Goal: Task Accomplishment & Management: Complete application form

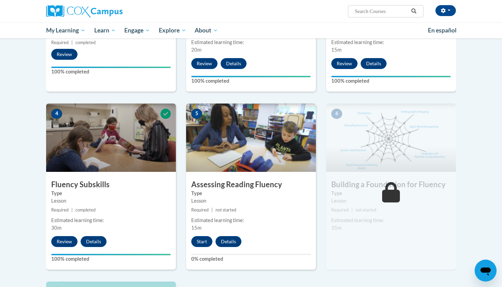
scroll to position [255, 0]
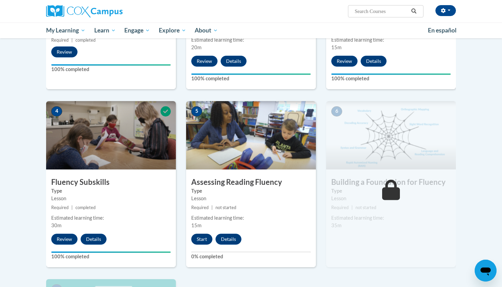
click at [205, 239] on button "Start" at bounding box center [201, 238] width 21 height 11
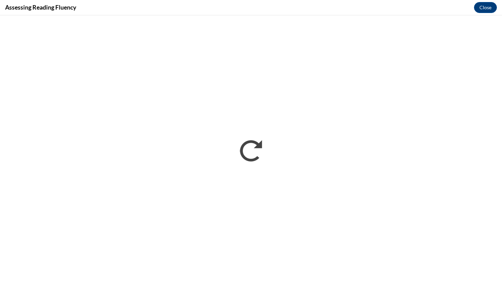
scroll to position [0, 0]
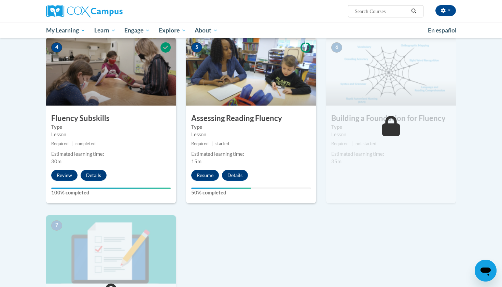
scroll to position [305, 0]
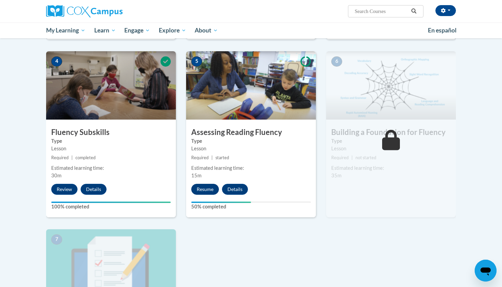
click at [209, 188] on button "Resume" at bounding box center [205, 189] width 28 height 11
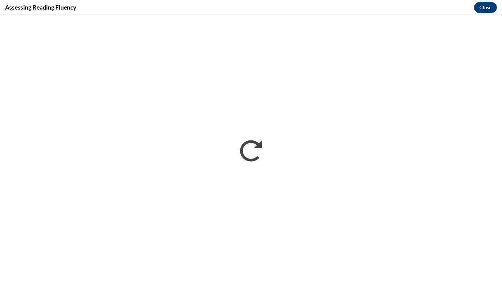
scroll to position [0, 0]
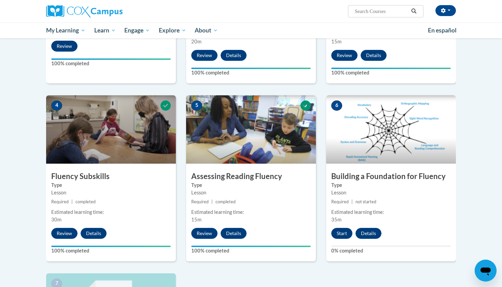
scroll to position [261, 0]
click at [345, 229] on button "Start" at bounding box center [341, 233] width 21 height 11
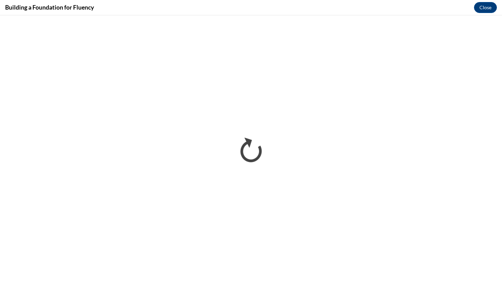
scroll to position [0, 0]
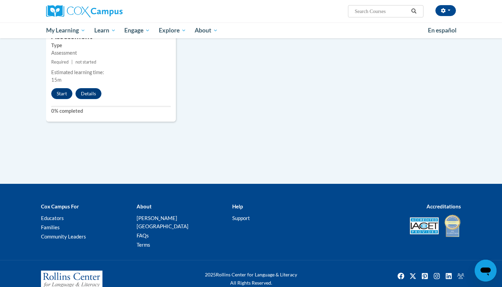
scroll to position [540, 0]
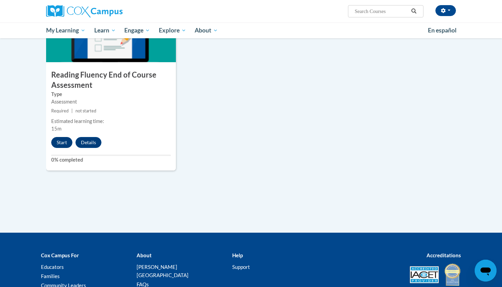
click at [55, 137] on button "Start" at bounding box center [61, 142] width 21 height 11
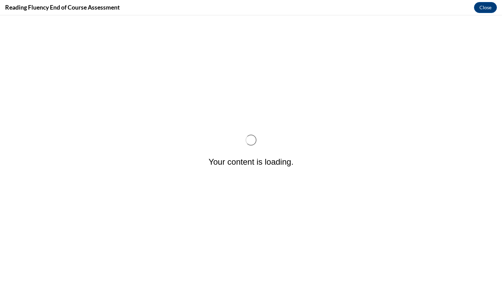
scroll to position [0, 0]
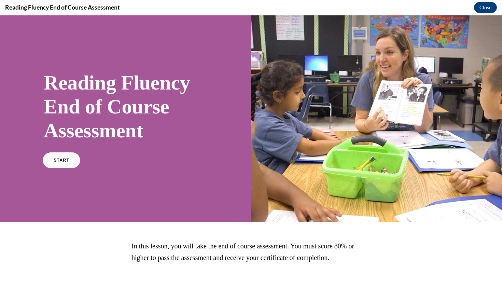
click at [60, 166] on link "START" at bounding box center [61, 160] width 37 height 16
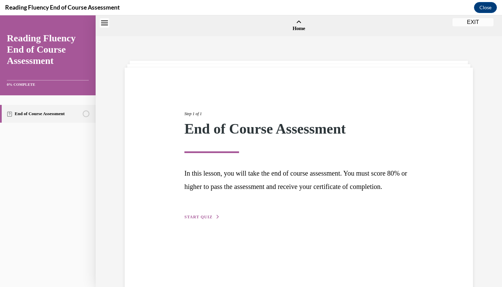
scroll to position [21, 0]
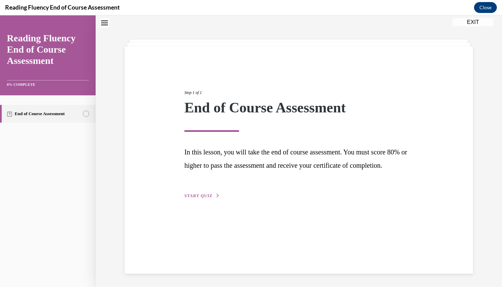
click at [196, 198] on span "START QUIZ" at bounding box center [198, 195] width 28 height 5
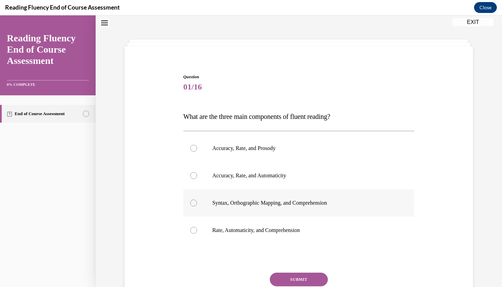
scroll to position [21, 0]
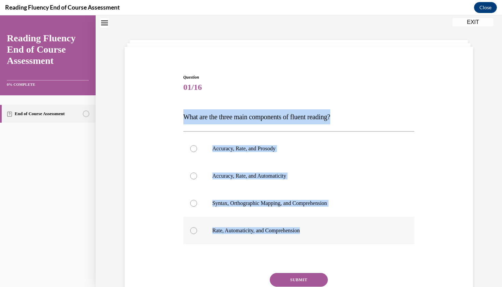
drag, startPoint x: 183, startPoint y: 114, endPoint x: 347, endPoint y: 231, distance: 201.4
click at [347, 231] on div "Question 01/16 What are the three main components of fluent reading?  Accuracy,…" at bounding box center [299, 196] width 234 height 265
copy div "What are the three main components of fluent reading?  Accuracy, Rate, and Pros…"
click at [232, 178] on p "Accuracy, Rate, and Automaticity" at bounding box center [304, 175] width 185 height 7
click at [197, 178] on input "Accuracy, Rate, and Automaticity" at bounding box center [193, 175] width 7 height 7
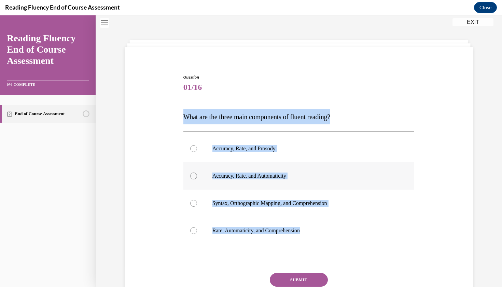
radio input "true"
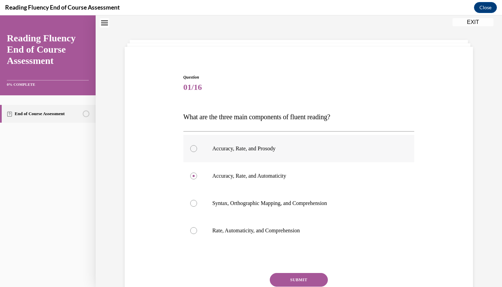
click at [252, 153] on label "Accuracy, Rate, and Prosody" at bounding box center [298, 148] width 231 height 27
click at [197, 152] on input "Accuracy, Rate, and Prosody" at bounding box center [193, 148] width 7 height 7
radio input "true"
click at [297, 277] on button "SUBMIT" at bounding box center [299, 280] width 58 height 14
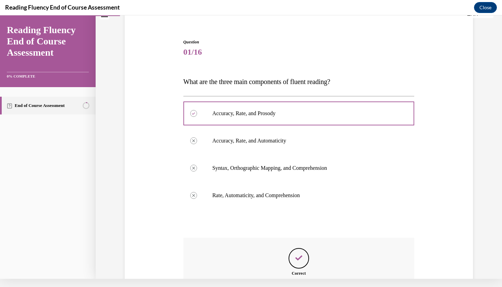
scroll to position [123, 0]
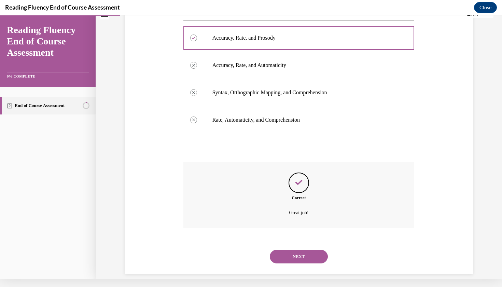
click at [293, 249] on button "NEXT" at bounding box center [299, 256] width 58 height 14
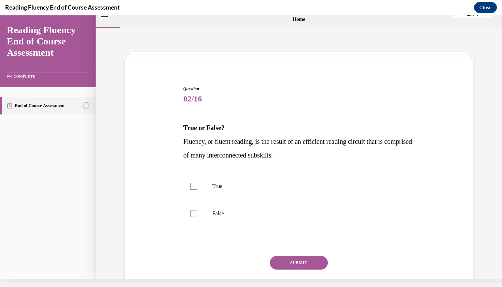
scroll to position [0, 0]
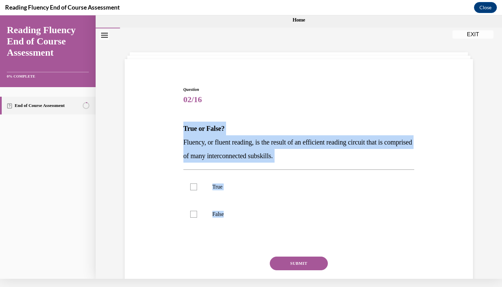
drag, startPoint x: 247, startPoint y: 212, endPoint x: 164, endPoint y: 120, distance: 123.2
click at [164, 122] on div "Question 02/16 True or False? Fluency, or fluent reading, is the result of an e…" at bounding box center [298, 189] width 351 height 246
copy div "True or False? Fluency, or fluent reading, is the result of an efficient readin…"
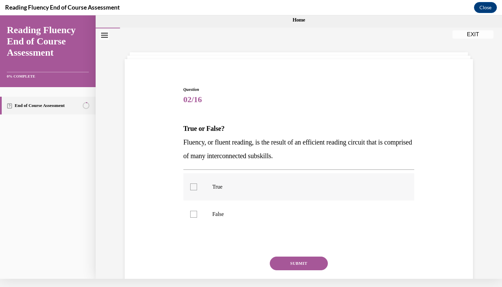
click at [219, 192] on label "True" at bounding box center [298, 186] width 231 height 27
click at [197, 190] on input "True" at bounding box center [193, 186] width 7 height 7
checkbox input "true"
click at [288, 262] on button "SUBMIT" at bounding box center [299, 263] width 58 height 14
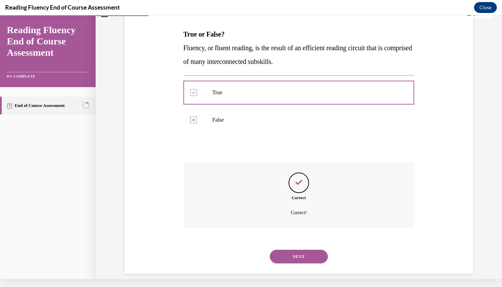
click at [302, 249] on button "NEXT" at bounding box center [299, 256] width 58 height 14
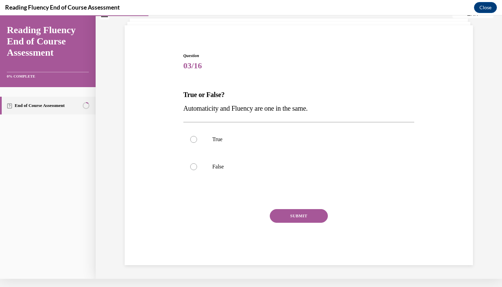
scroll to position [21, 0]
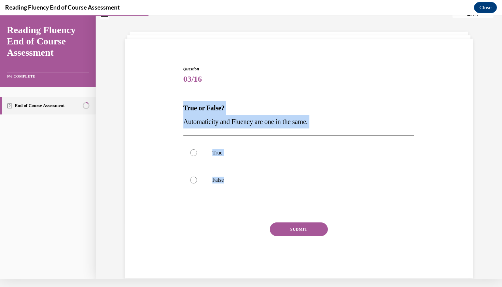
drag, startPoint x: 252, startPoint y: 188, endPoint x: 169, endPoint y: 97, distance: 123.9
click at [169, 99] on div "Question 03/16 True or False? Automaticity and Fluency are one in the same.  Tr…" at bounding box center [298, 161] width 351 height 233
copy div "True or False? Automaticity and Fluency are one in the same.  True False"
click at [238, 177] on p "False" at bounding box center [304, 179] width 185 height 7
click at [197, 177] on input "False" at bounding box center [193, 179] width 7 height 7
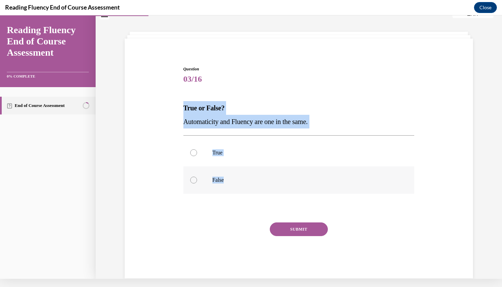
radio input "true"
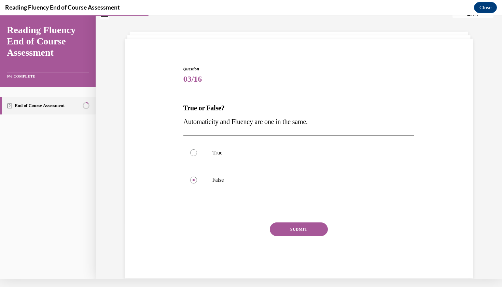
click at [290, 228] on button "SUBMIT" at bounding box center [299, 229] width 58 height 14
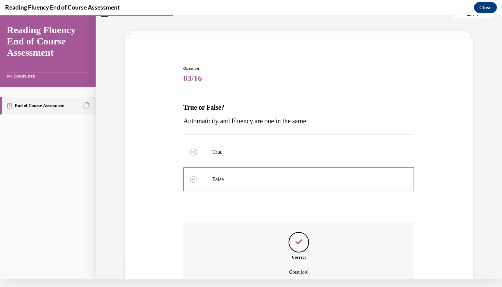
scroll to position [81, 0]
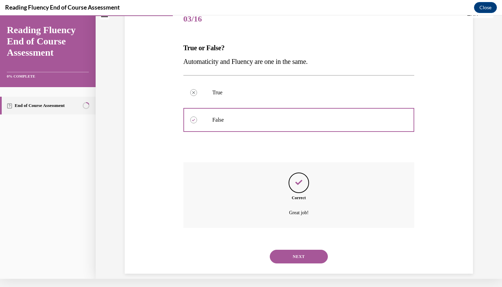
click at [292, 250] on button "NEXT" at bounding box center [299, 256] width 58 height 14
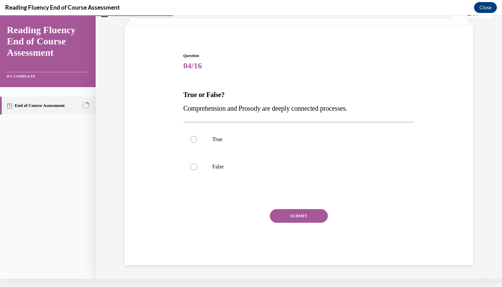
scroll to position [23, 0]
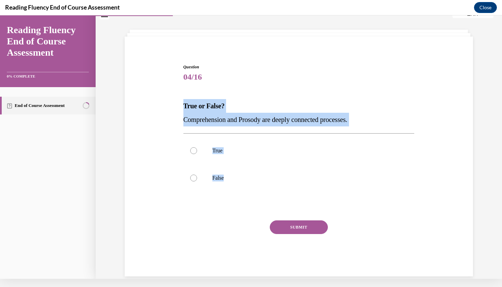
drag, startPoint x: 175, startPoint y: 103, endPoint x: 249, endPoint y: 194, distance: 118.4
click at [249, 194] on div "Question 04/16 True or False? Comprehension and Prosody are deeply connected pr…" at bounding box center [298, 159] width 351 height 233
copy div "True or False? Comprehension and Prosody are deeply connected processes.  True …"
click at [225, 150] on p "True" at bounding box center [304, 150] width 185 height 7
click at [197, 150] on input "True" at bounding box center [193, 150] width 7 height 7
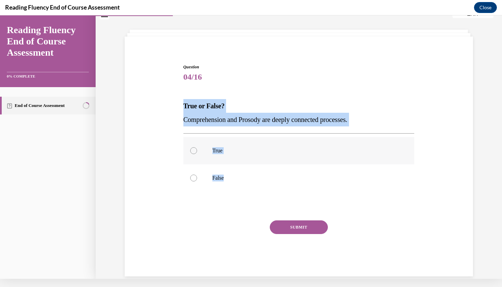
radio input "true"
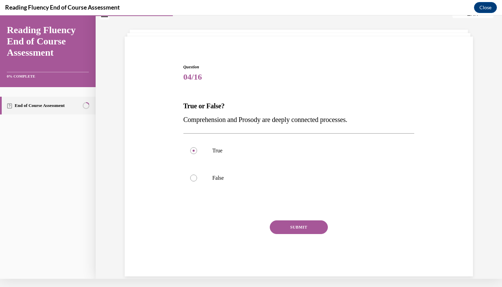
click at [291, 226] on button "SUBMIT" at bounding box center [299, 227] width 58 height 14
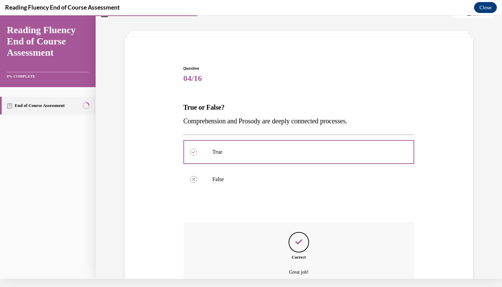
scroll to position [81, 0]
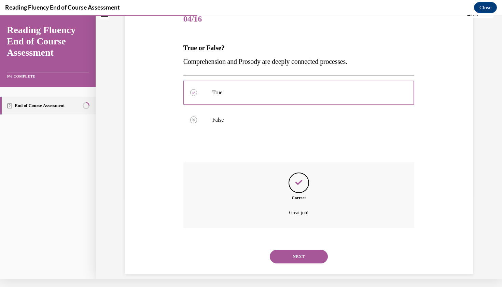
click at [312, 249] on button "NEXT" at bounding box center [299, 256] width 58 height 14
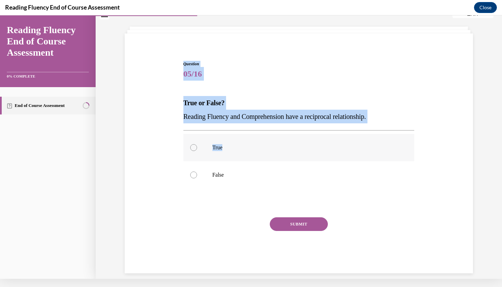
drag, startPoint x: 180, startPoint y: 46, endPoint x: 223, endPoint y: 144, distance: 106.8
click at [223, 144] on div "Question 05/16 True or False? Reading Fluency and Comprehension have a reciproc…" at bounding box center [298, 156] width 351 height 233
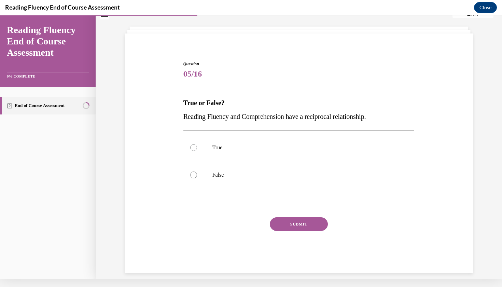
click at [231, 128] on div "Question 05/16 True or False? Reading Fluency and Comprehension have a reciproc…" at bounding box center [298, 167] width 231 height 212
drag, startPoint x: 230, startPoint y: 122, endPoint x: 189, endPoint y: 59, distance: 75.1
click at [189, 59] on div "Question 05/16 True or False? Reading Fluency and Comprehension have a reciproc…" at bounding box center [299, 161] width 234 height 222
click at [241, 142] on label "True" at bounding box center [298, 147] width 231 height 27
click at [197, 144] on input "True" at bounding box center [193, 147] width 7 height 7
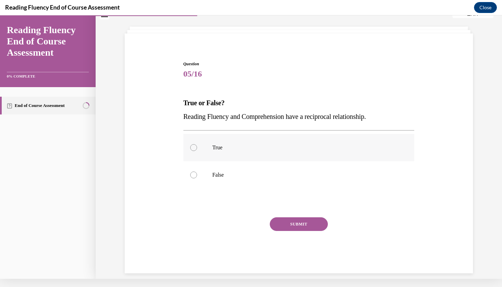
radio input "true"
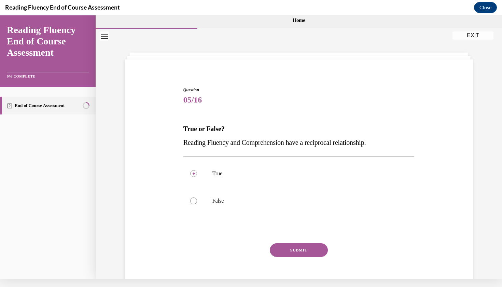
scroll to position [0, 0]
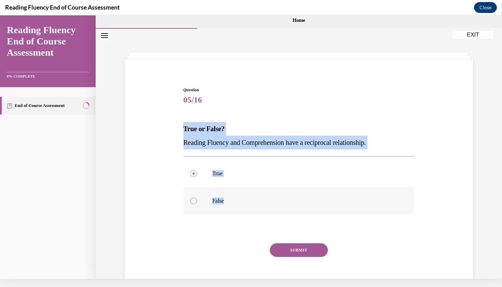
drag, startPoint x: 182, startPoint y: 127, endPoint x: 226, endPoint y: 209, distance: 92.9
click at [226, 209] on div "Question 05/16 True or False? Reading Fluency and Comprehension have a reciproc…" at bounding box center [299, 187] width 234 height 222
copy div "True or False? Reading Fluency and Comprehension have a reciprocal relationship…"
click at [276, 246] on button "SUBMIT" at bounding box center [299, 250] width 58 height 14
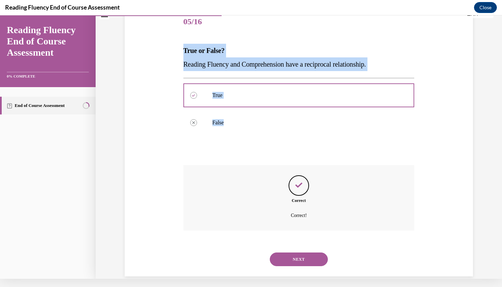
scroll to position [81, 0]
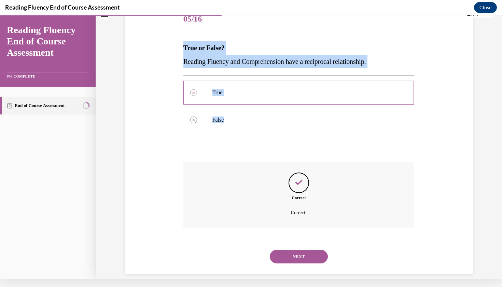
click at [297, 249] on button "NEXT" at bounding box center [299, 256] width 58 height 14
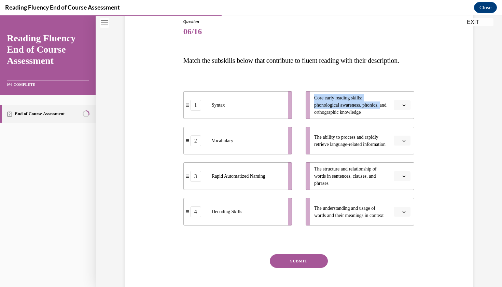
drag, startPoint x: 314, startPoint y: 124, endPoint x: 276, endPoint y: 132, distance: 39.1
click at [276, 132] on div "1 Syntax 2 Vocabulary 3 Rapid Automatized Naming 4 Decoding Skills Core early r…" at bounding box center [298, 151] width 231 height 148
drag, startPoint x: 276, startPoint y: 132, endPoint x: 290, endPoint y: 132, distance: 14.7
click at [290, 119] on li "1 Syntax" at bounding box center [252, 105] width 109 height 28
click at [323, 82] on div "Question 06/16 Match the subskills below that contribute to fluent reading with…" at bounding box center [298, 163] width 231 height 291
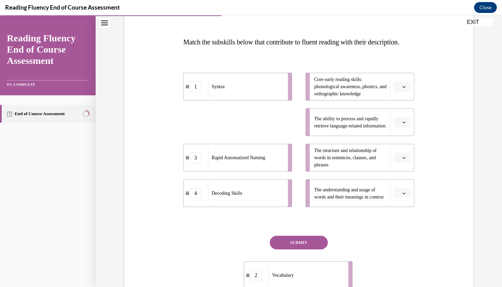
scroll to position [114, 0]
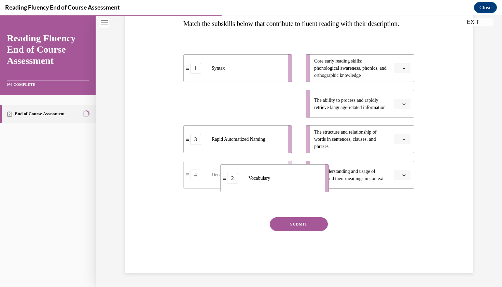
drag, startPoint x: 271, startPoint y: 159, endPoint x: 308, endPoint y: 201, distance: 55.6
drag, startPoint x: 276, startPoint y: 168, endPoint x: 295, endPoint y: 131, distance: 41.5
click at [296, 131] on ul "1 Syntax 4 Decoding Skills 3 Rapid Automatized Naming 2 Vocabulary" at bounding box center [240, 121] width 115 height 134
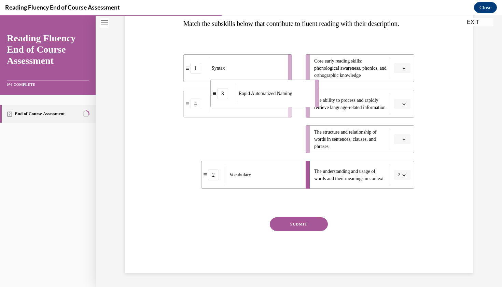
drag, startPoint x: 276, startPoint y: 160, endPoint x: 303, endPoint y: 114, distance: 53.1
click at [303, 103] on div "Rapid Automatized Naming" at bounding box center [272, 93] width 75 height 20
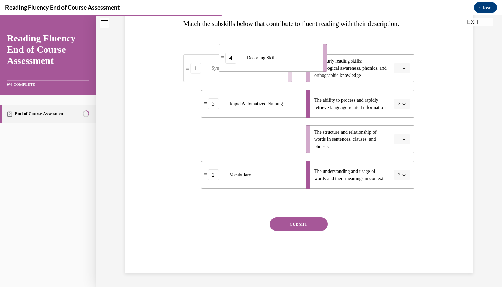
drag, startPoint x: 280, startPoint y: 162, endPoint x: 316, endPoint y: 81, distance: 88.5
click at [316, 68] on div "Decoding Skills" at bounding box center [280, 58] width 75 height 20
drag, startPoint x: 278, startPoint y: 163, endPoint x: 304, endPoint y: 161, distance: 25.7
click at [292, 152] on li "1 Syntax" at bounding box center [237, 139] width 109 height 28
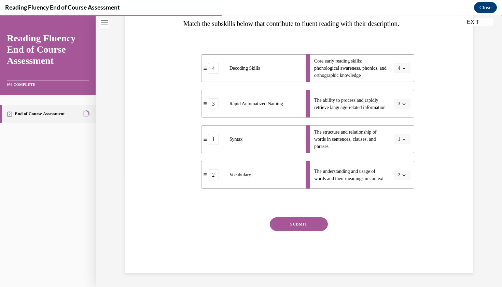
click at [312, 231] on button "SUBMIT" at bounding box center [299, 224] width 58 height 14
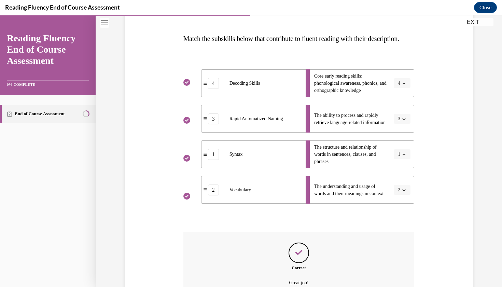
scroll to position [174, 0]
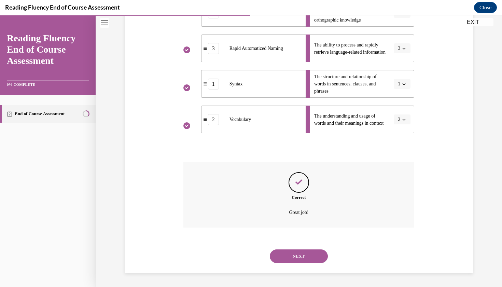
click at [309, 260] on button "NEXT" at bounding box center [299, 256] width 58 height 14
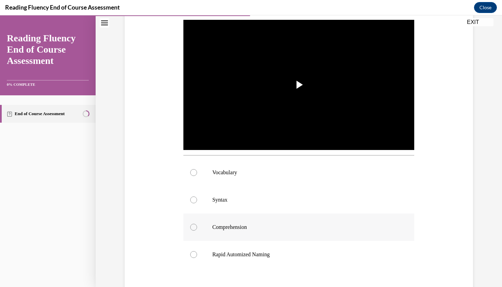
scroll to position [145, 0]
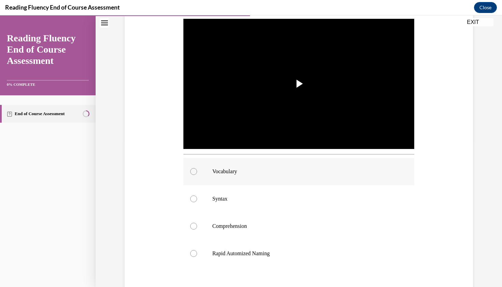
click at [247, 175] on label "Vocabulary" at bounding box center [298, 171] width 231 height 27
click at [197, 175] on input "Vocabulary" at bounding box center [193, 171] width 7 height 7
radio input "true"
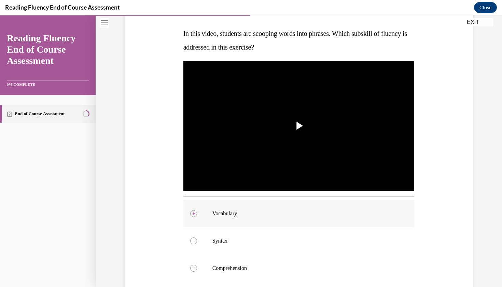
scroll to position [105, 0]
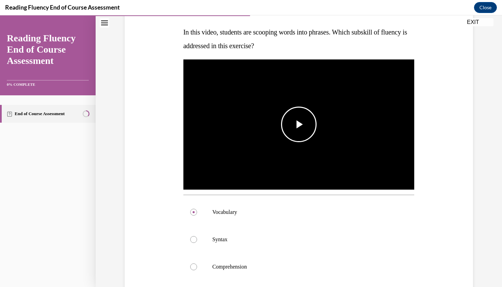
click at [299, 124] on span "Video player" at bounding box center [299, 124] width 0 height 0
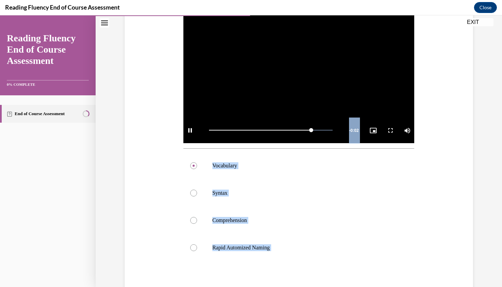
scroll to position [177, 0]
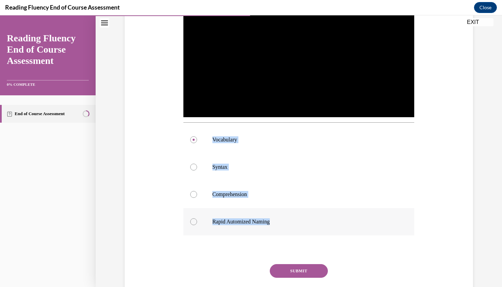
drag, startPoint x: 182, startPoint y: 22, endPoint x: 341, endPoint y: 226, distance: 258.6
click at [341, 226] on div "Question 07/16 In this video, students are scooping words into phrases. Which s…" at bounding box center [299, 114] width 234 height 412
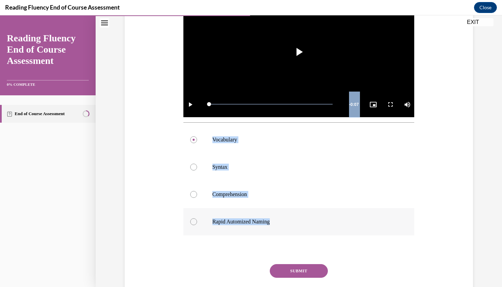
copy div "In this video, students are scooping words into phrases. Which subskill of flue…"
click at [233, 187] on label "Comprehension" at bounding box center [298, 193] width 231 height 27
click at [197, 191] on input "Comprehension" at bounding box center [193, 194] width 7 height 7
radio input "true"
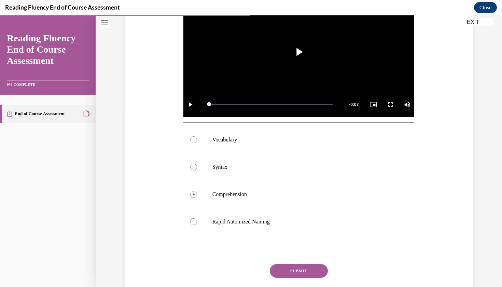
click at [291, 269] on button "SUBMIT" at bounding box center [299, 271] width 58 height 14
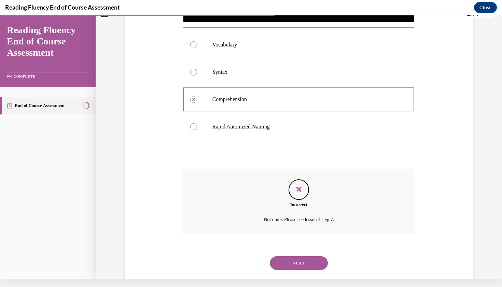
scroll to position [271, 0]
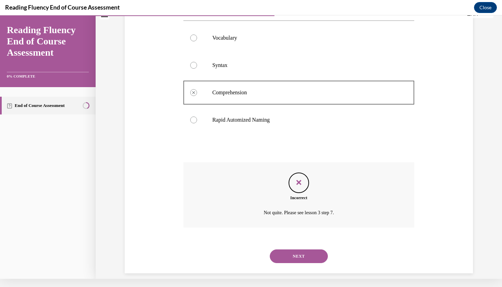
click at [297, 251] on button "NEXT" at bounding box center [299, 256] width 58 height 14
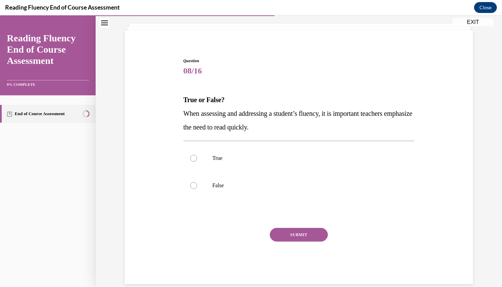
scroll to position [37, 0]
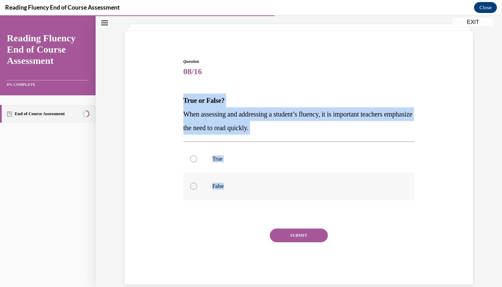
drag, startPoint x: 175, startPoint y: 89, endPoint x: 219, endPoint y: 191, distance: 110.6
click at [219, 191] on div "Question 08/16 True or False? When assessing and addressing a student’s fluency…" at bounding box center [298, 161] width 351 height 246
copy div "True or False? When assessing and addressing a student’s fluency, it is importa…"
click at [225, 185] on p "False" at bounding box center [304, 186] width 185 height 7
click at [197, 185] on input "False" at bounding box center [193, 186] width 7 height 7
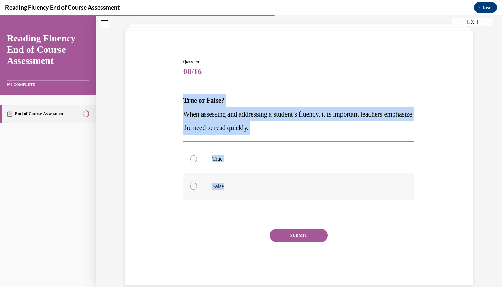
radio input "true"
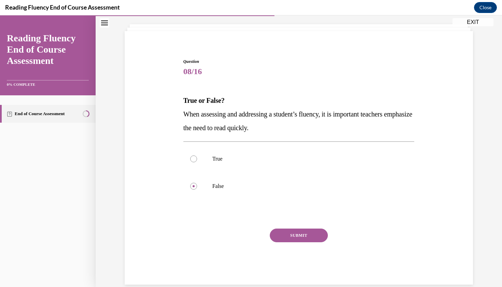
click at [291, 233] on button "SUBMIT" at bounding box center [299, 235] width 58 height 14
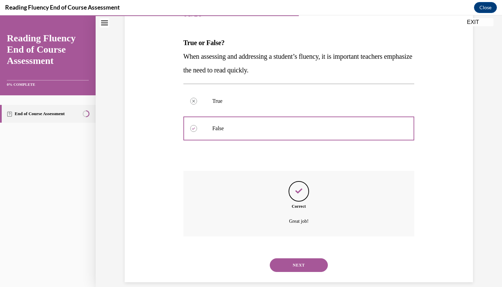
scroll to position [95, 0]
click at [286, 258] on button "NEXT" at bounding box center [299, 265] width 58 height 14
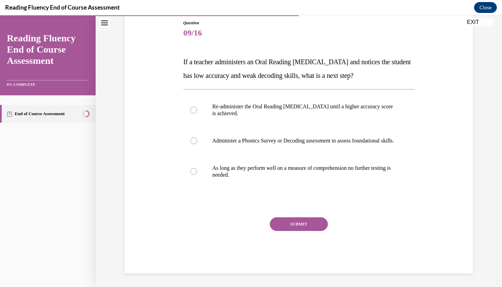
scroll to position [74, 0]
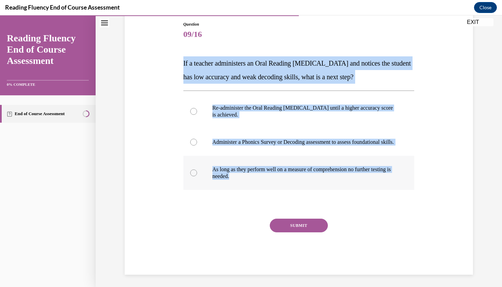
drag, startPoint x: 183, startPoint y: 44, endPoint x: 283, endPoint y: 194, distance: 180.6
click at [284, 194] on div "Question 09/16 If a teacher administers an Oral Reading Fluency assessment and …" at bounding box center [299, 142] width 234 height 263
copy div "If a teacher administers an Oral Reading Fluency assessment and notices the stu…"
click at [279, 137] on label "Administer a Phonics Survey or Decoding assessment to assess foundational skill…" at bounding box center [298, 141] width 231 height 27
click at [197, 139] on input "Administer a Phonics Survey or Decoding assessment to assess foundational skill…" at bounding box center [193, 142] width 7 height 7
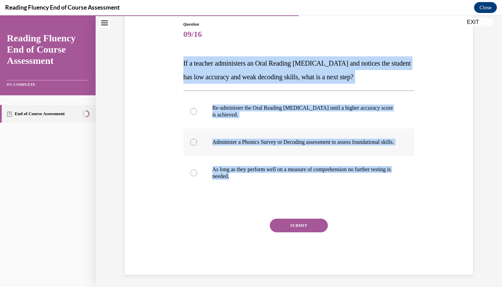
radio input "true"
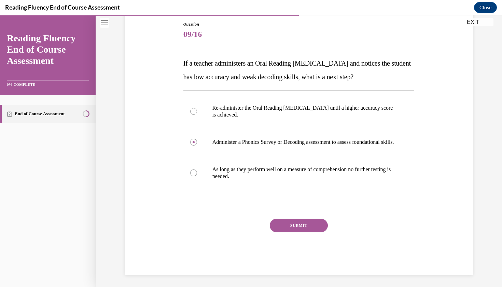
click at [312, 230] on button "SUBMIT" at bounding box center [299, 225] width 58 height 14
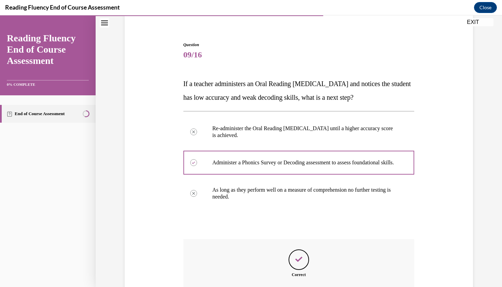
scroll to position [129, 0]
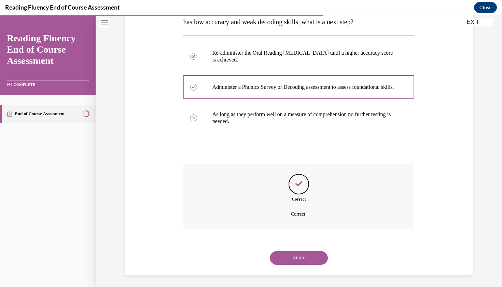
click at [309, 252] on button "NEXT" at bounding box center [299, 258] width 58 height 14
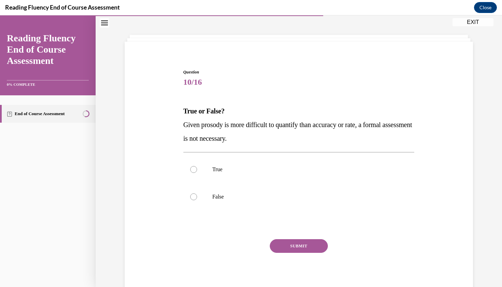
scroll to position [26, 0]
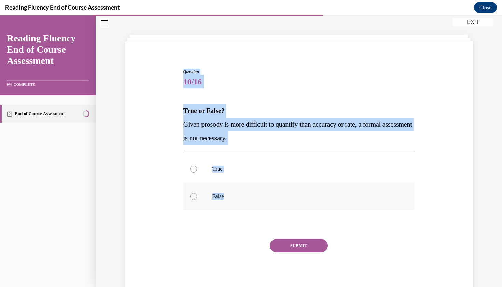
drag, startPoint x: 181, startPoint y: 73, endPoint x: 239, endPoint y: 203, distance: 142.5
click at [239, 203] on div "Question 10/16 True or False? Given prosody is more difficult to quantify than …" at bounding box center [298, 171] width 351 height 246
copy div "Question 10/16 True or False? Given prosody is more difficult to quantify than …"
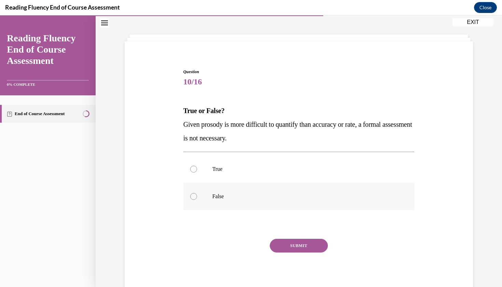
click at [207, 199] on label "False" at bounding box center [298, 196] width 231 height 27
click at [197, 199] on input "False" at bounding box center [193, 196] width 7 height 7
radio input "true"
click at [287, 247] on button "SUBMIT" at bounding box center [299, 245] width 58 height 14
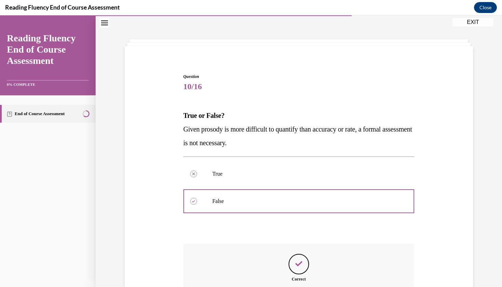
scroll to position [95, 0]
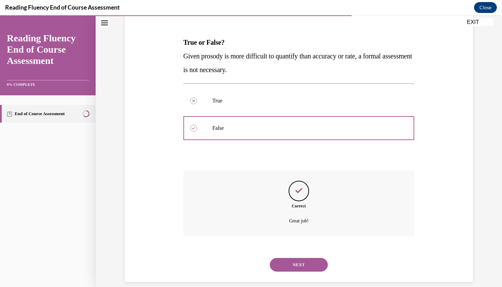
click at [301, 258] on button "NEXT" at bounding box center [299, 265] width 58 height 14
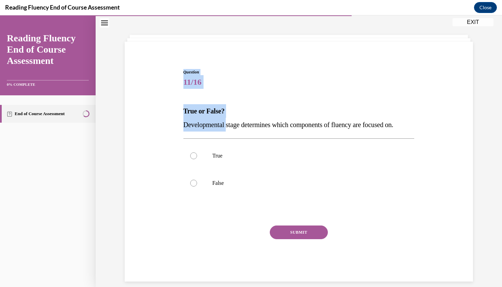
drag, startPoint x: 182, startPoint y: 41, endPoint x: 230, endPoint y: 123, distance: 95.4
click at [230, 123] on div "Question 11/16 True or False? Developmental stage determines which components o…" at bounding box center [299, 153] width 406 height 284
click at [230, 123] on span "Developmental stage determines which components of fluency are focused on." at bounding box center [288, 125] width 210 height 8
drag, startPoint x: 230, startPoint y: 123, endPoint x: 175, endPoint y: 74, distance: 73.2
click at [175, 74] on div "Question 11/16 True or False? Developmental stage determines which components o…" at bounding box center [298, 164] width 351 height 233
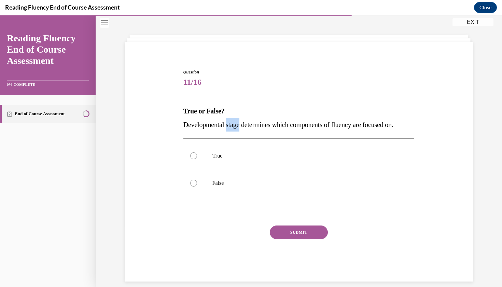
click at [243, 121] on span "Developmental stage determines which components of fluency are focused on." at bounding box center [288, 125] width 210 height 8
drag, startPoint x: 227, startPoint y: 120, endPoint x: 196, endPoint y: 84, distance: 47.4
click at [196, 84] on div "Question 11/16 True or False? Developmental stage determines which components o…" at bounding box center [298, 175] width 231 height 212
click at [179, 75] on div "Question 11/16 True or False? Developmental stage determines which components o…" at bounding box center [298, 164] width 351 height 233
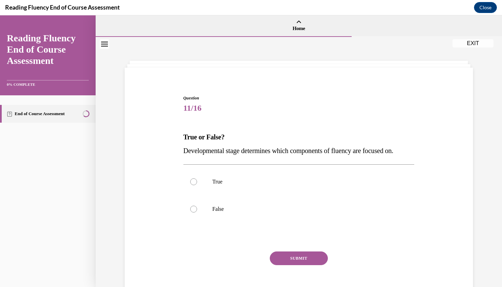
scroll to position [0, 0]
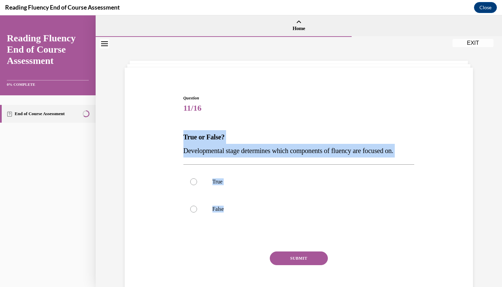
drag, startPoint x: 178, startPoint y: 129, endPoint x: 262, endPoint y: 227, distance: 129.0
click at [262, 227] on div "Question 11/16 True or False? Developmental stage determines which components o…" at bounding box center [298, 190] width 351 height 233
copy div "True or False? Developmental stage determines which components of fluency are f…"
click at [251, 176] on label "True" at bounding box center [298, 181] width 231 height 27
click at [197, 178] on input "True" at bounding box center [193, 181] width 7 height 7
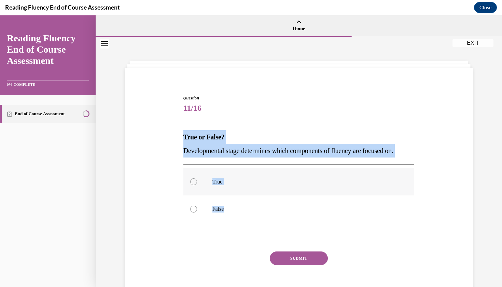
radio input "true"
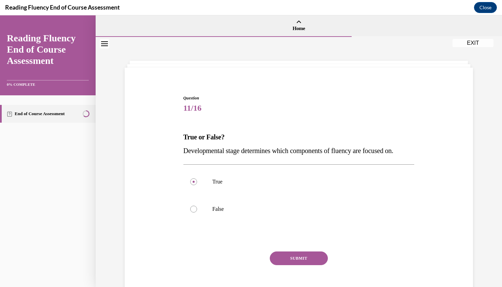
click at [289, 255] on button "SUBMIT" at bounding box center [299, 258] width 58 height 14
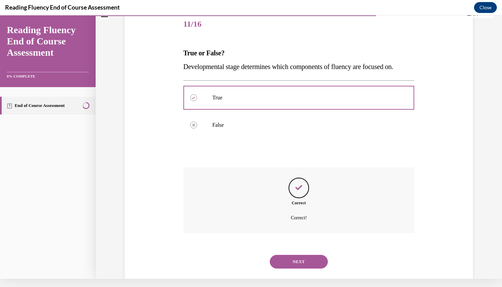
scroll to position [81, 0]
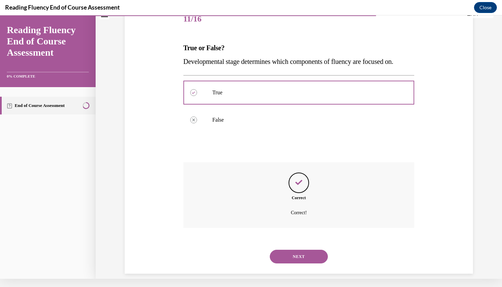
click at [290, 249] on button "NEXT" at bounding box center [299, 256] width 58 height 14
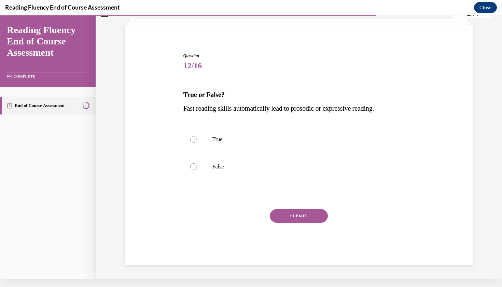
scroll to position [21, 0]
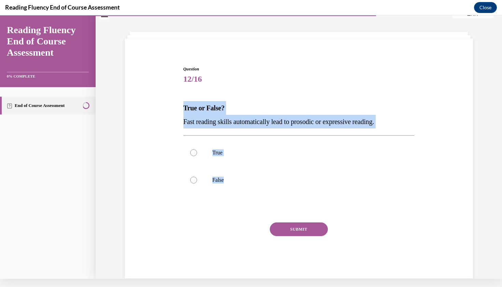
drag, startPoint x: 183, startPoint y: 109, endPoint x: 238, endPoint y: 198, distance: 105.2
click at [238, 198] on div "Question 12/16 True or False? Fast reading skills automatically lead to prosodi…" at bounding box center [299, 167] width 234 height 222
click at [249, 184] on label "False" at bounding box center [298, 179] width 231 height 27
click at [197, 183] on input "False" at bounding box center [193, 179] width 7 height 7
radio input "true"
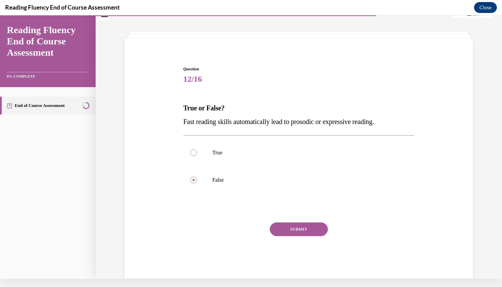
click at [293, 225] on button "SUBMIT" at bounding box center [299, 229] width 58 height 14
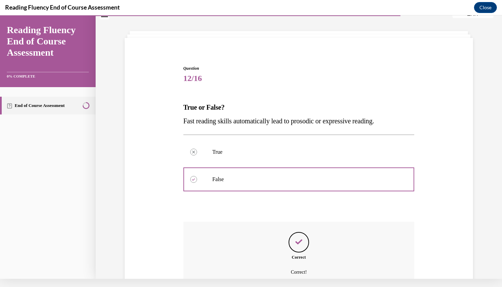
scroll to position [81, 0]
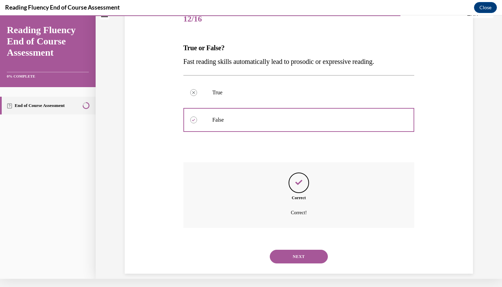
click at [297, 249] on button "NEXT" at bounding box center [299, 256] width 58 height 14
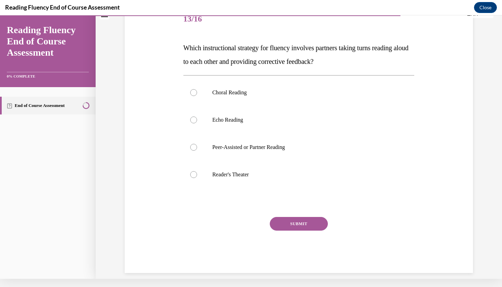
scroll to position [0, 0]
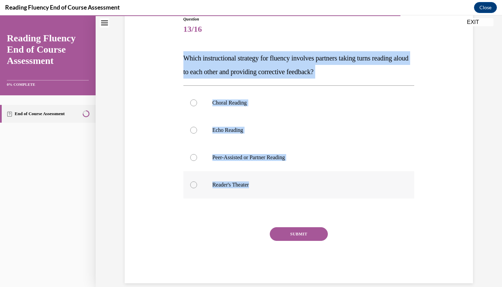
drag, startPoint x: 183, startPoint y: 60, endPoint x: 256, endPoint y: 197, distance: 154.9
click at [256, 197] on div "Question 13/16 Which instructional strategy for fluency involves partners takin…" at bounding box center [299, 144] width 234 height 277
click at [253, 150] on label "Peer-Assisted or Partner Reading" at bounding box center [298, 157] width 231 height 27
click at [197, 154] on input "Peer-Assisted or Partner Reading" at bounding box center [193, 157] width 7 height 7
radio input "true"
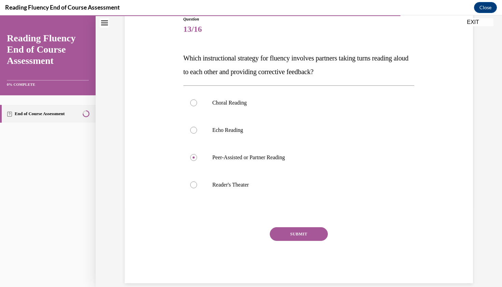
click at [302, 227] on button "SUBMIT" at bounding box center [299, 234] width 58 height 14
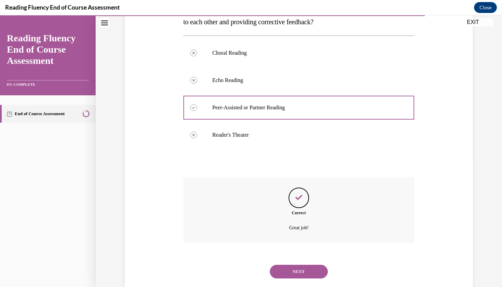
scroll to position [135, 0]
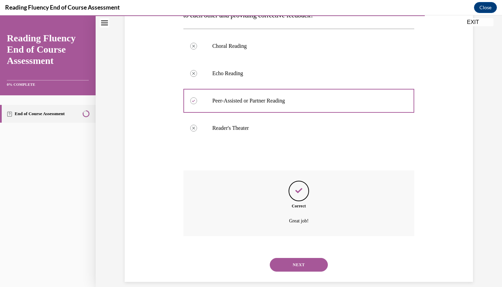
click at [309, 258] on button "NEXT" at bounding box center [299, 265] width 58 height 14
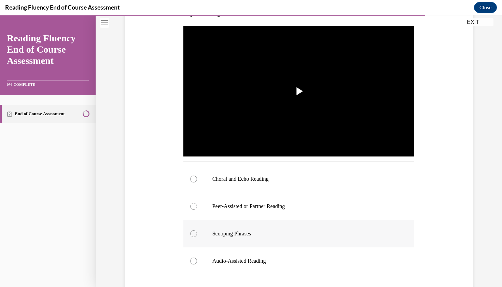
scroll to position [140, 0]
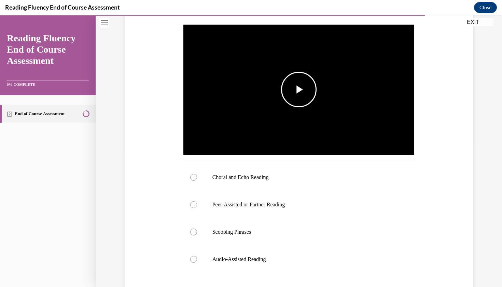
click at [299, 89] on span "Video player" at bounding box center [299, 89] width 0 height 0
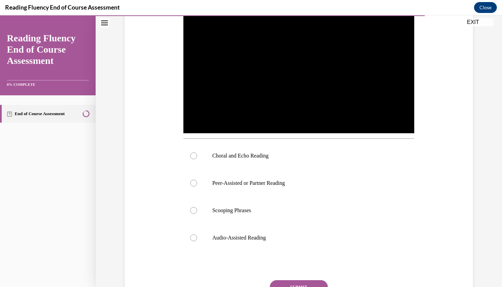
scroll to position [161, 0]
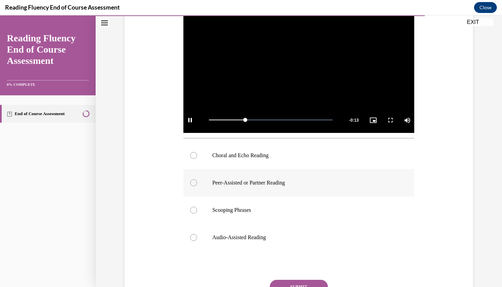
click at [296, 186] on label "Peer-Assisted or Partner Reading" at bounding box center [298, 182] width 231 height 27
click at [197, 186] on input "Peer-Assisted or Partner Reading" at bounding box center [193, 182] width 7 height 7
radio input "true"
click at [318, 280] on button "SUBMIT" at bounding box center [299, 286] width 58 height 14
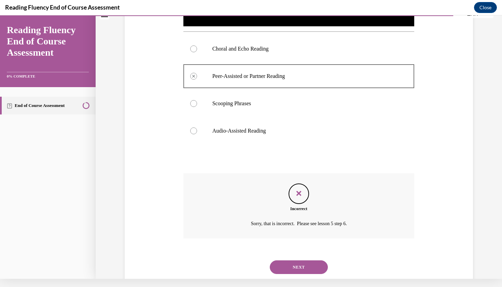
scroll to position [271, 0]
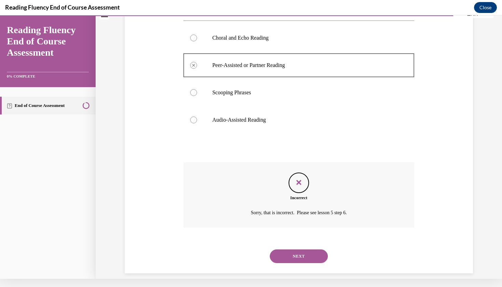
click at [310, 249] on button "NEXT" at bounding box center [299, 256] width 58 height 14
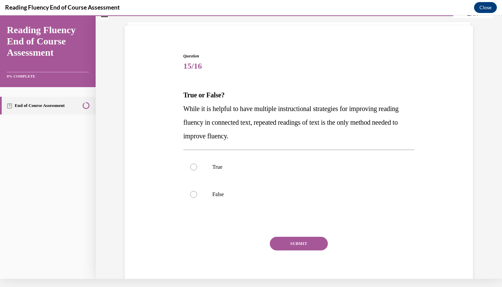
scroll to position [35, 0]
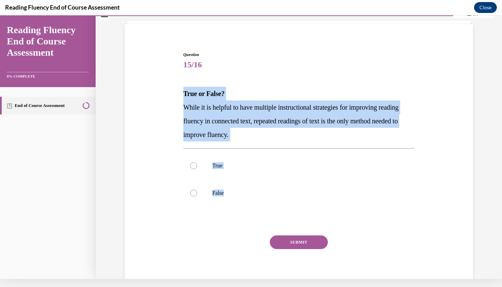
drag, startPoint x: 180, startPoint y: 89, endPoint x: 242, endPoint y: 211, distance: 136.0
click at [245, 211] on div "Question 15/16 True or False? While it is helpful to have multiple instructiona…" at bounding box center [298, 161] width 351 height 260
click at [248, 198] on label "False" at bounding box center [298, 192] width 231 height 27
click at [197, 196] on input "False" at bounding box center [193, 192] width 7 height 7
radio input "true"
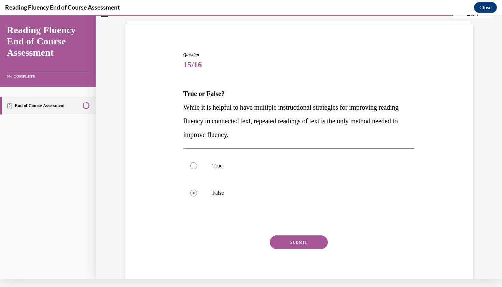
click at [292, 241] on button "SUBMIT" at bounding box center [299, 242] width 58 height 14
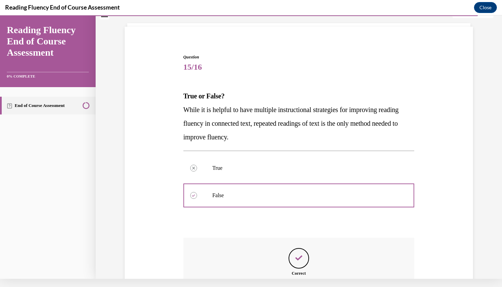
scroll to position [108, 0]
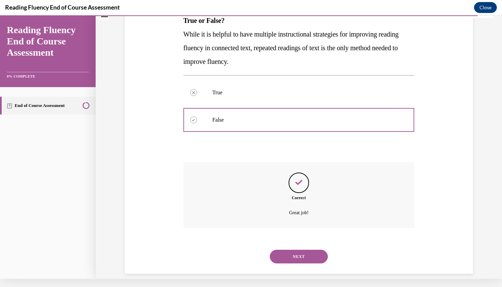
click at [295, 243] on div "NEXT" at bounding box center [298, 256] width 231 height 27
click at [296, 249] on button "NEXT" at bounding box center [299, 256] width 58 height 14
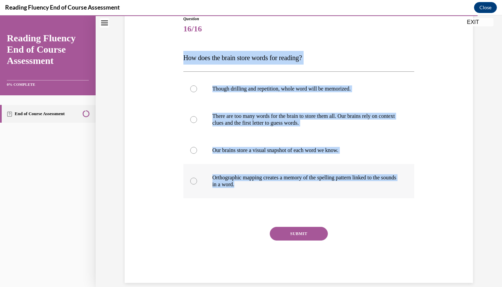
drag, startPoint x: 180, startPoint y: 59, endPoint x: 255, endPoint y: 187, distance: 147.8
click at [255, 187] on div "Question 16/16 How does the brain store words for reading? Though drilling and …" at bounding box center [298, 138] width 351 height 287
click at [277, 173] on label "Orthographic mapping creates a memory of the spelling pattern linked to the sou…" at bounding box center [298, 181] width 231 height 34
click at [197, 177] on input "Orthographic mapping creates a memory of the spelling pattern linked to the sou…" at bounding box center [193, 180] width 7 height 7
radio input "true"
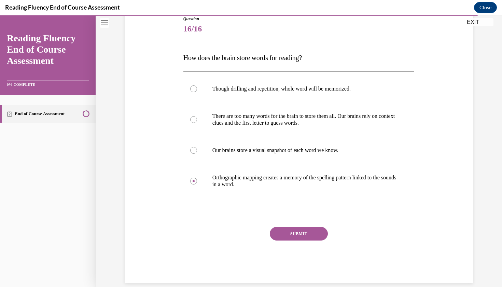
click at [315, 233] on button "SUBMIT" at bounding box center [299, 234] width 58 height 14
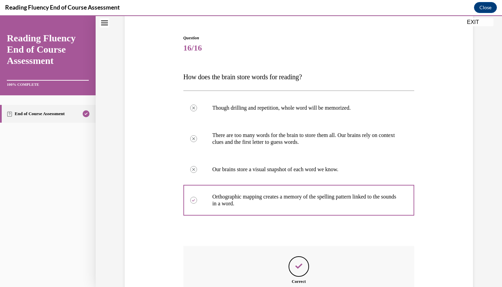
scroll to position [135, 0]
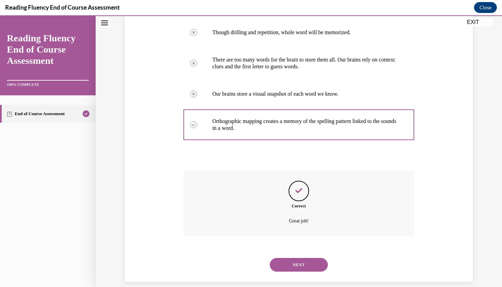
click at [317, 258] on button "NEXT" at bounding box center [299, 265] width 58 height 14
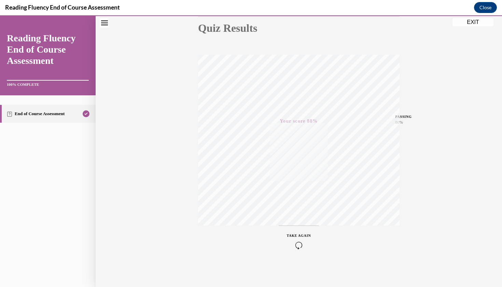
scroll to position [78, 0]
click at [461, 24] on button "EXIT" at bounding box center [472, 22] width 41 height 8
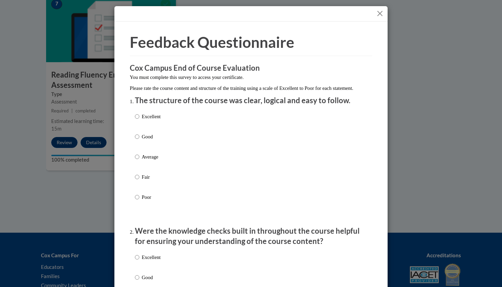
click at [380, 15] on button "Close" at bounding box center [379, 13] width 9 height 9
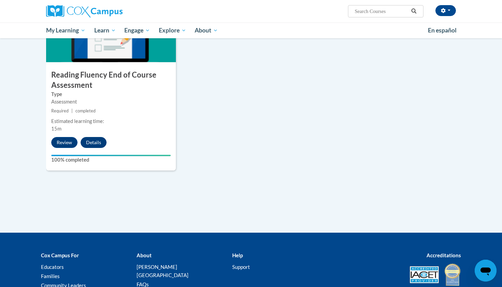
click at [98, 143] on button "Details" at bounding box center [94, 142] width 26 height 11
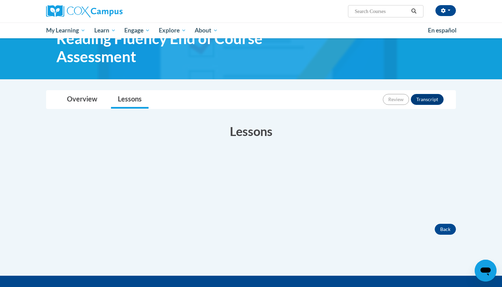
scroll to position [30, 0]
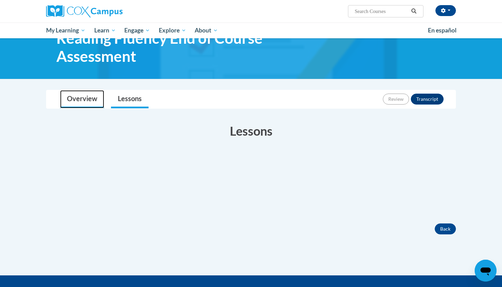
click at [90, 96] on link "Overview" at bounding box center [82, 99] width 44 height 18
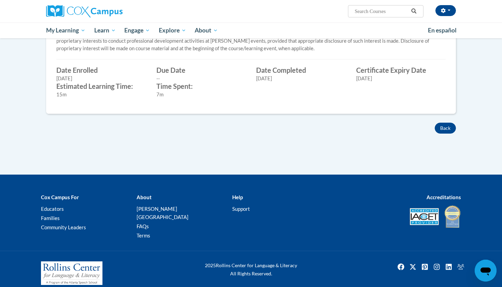
scroll to position [283, 0]
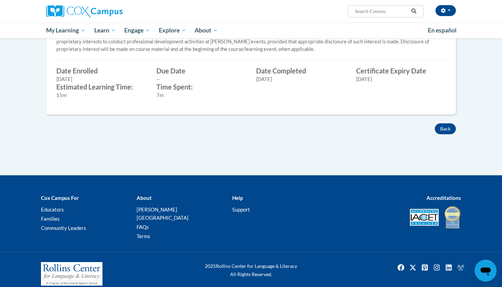
click at [393, 69] on label "Certificate Expiry Date" at bounding box center [401, 71] width 90 height 8
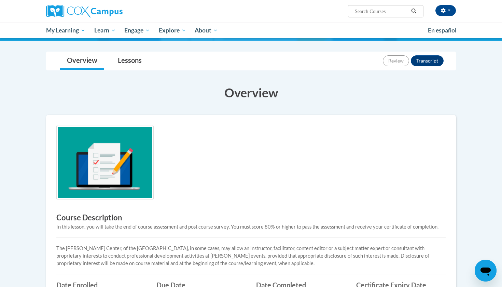
scroll to position [66, 0]
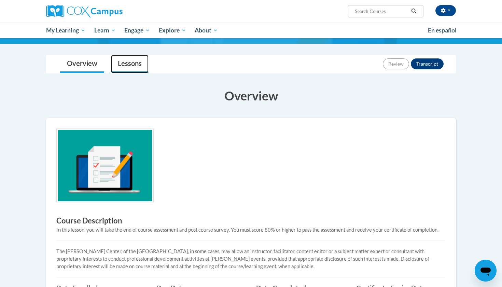
click at [144, 70] on link "Lessons" at bounding box center [130, 64] width 38 height 18
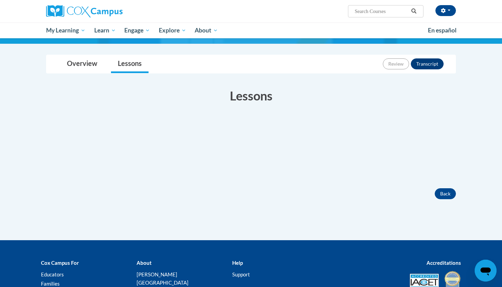
click at [434, 58] on button "Transcript" at bounding box center [426, 63] width 33 height 11
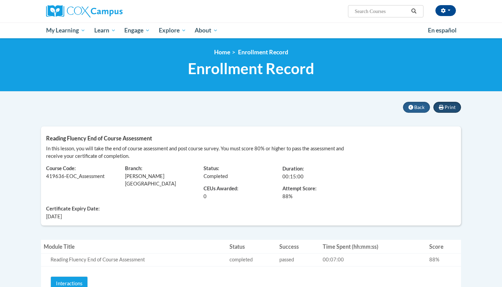
click at [447, 106] on span "Print" at bounding box center [449, 107] width 11 height 6
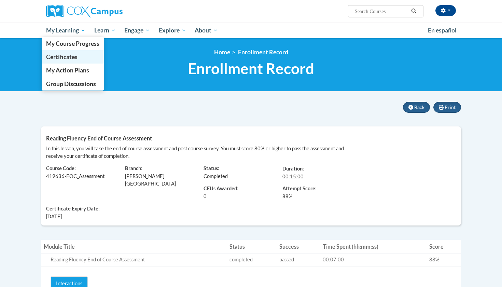
click at [75, 59] on span "Certificates" at bounding box center [61, 56] width 31 height 7
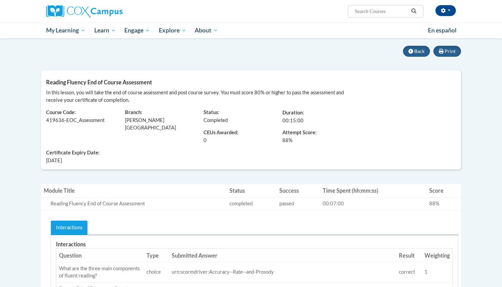
scroll to position [55, 0]
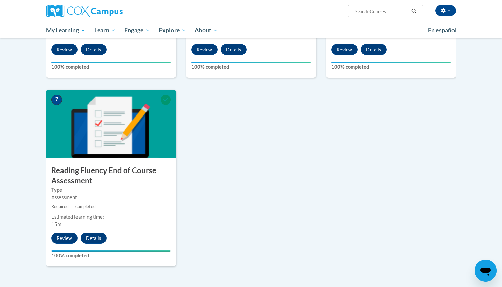
scroll to position [444, 0]
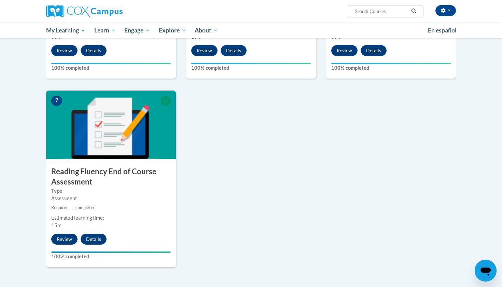
click at [70, 238] on button "Review" at bounding box center [64, 238] width 26 height 11
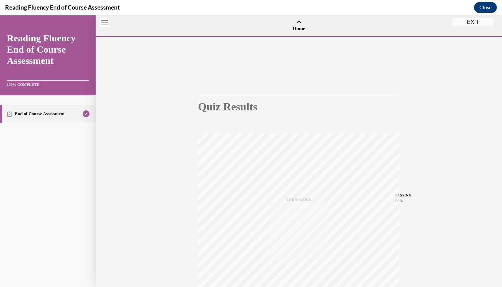
scroll to position [21, 0]
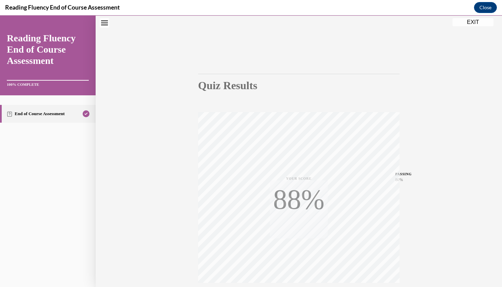
click at [108, 24] on button "Close navigation menu" at bounding box center [105, 23] width 10 height 10
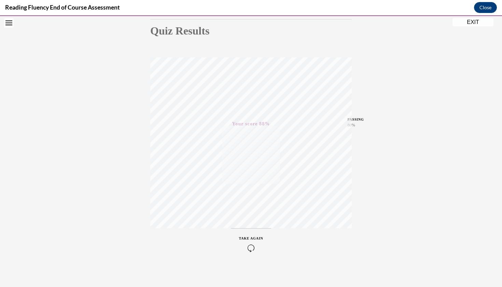
scroll to position [78, 0]
click at [468, 24] on button "EXIT" at bounding box center [472, 22] width 41 height 8
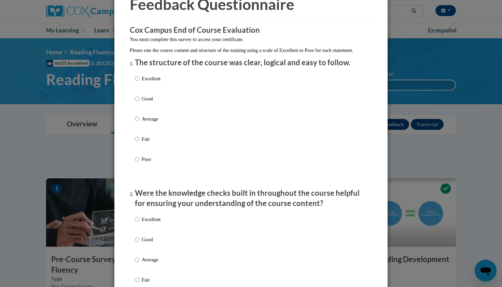
scroll to position [38, 0]
click at [145, 93] on label "Excellent" at bounding box center [148, 83] width 26 height 18
click at [139, 82] on input "Excellent" at bounding box center [137, 78] width 4 height 8
radio input "true"
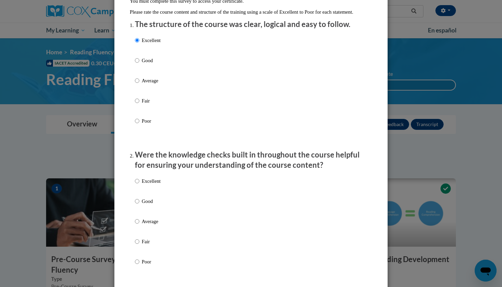
click at [150, 205] on p "Good" at bounding box center [151, 201] width 19 height 8
click at [139, 205] on input "Good" at bounding box center [137, 201] width 4 height 8
radio input "true"
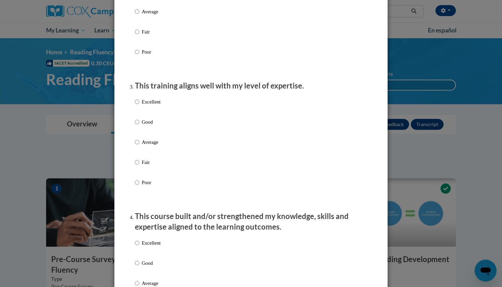
scroll to position [327, 0]
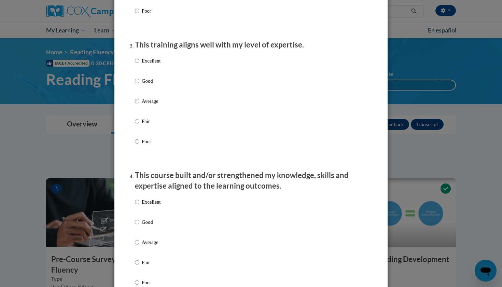
click at [150, 205] on p "Excellent" at bounding box center [151, 202] width 19 height 8
click at [139, 205] on input "Excellent" at bounding box center [137, 202] width 4 height 8
radio input "true"
click at [153, 94] on label "Good" at bounding box center [148, 86] width 26 height 18
click at [139, 85] on input "Good" at bounding box center [137, 81] width 4 height 8
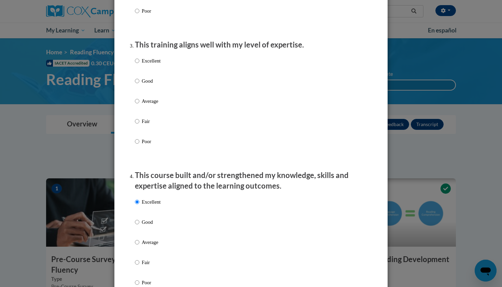
radio input "true"
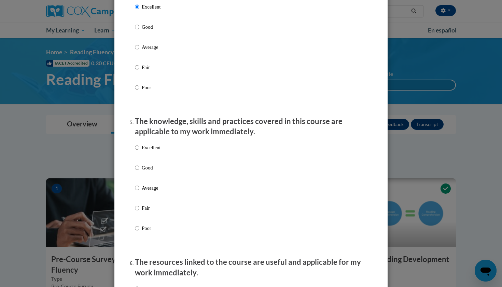
click at [146, 175] on label "Good" at bounding box center [148, 173] width 26 height 18
click at [139, 171] on input "Good" at bounding box center [137, 168] width 4 height 8
radio input "true"
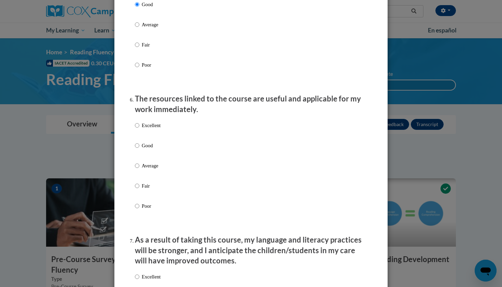
scroll to position [741, 0]
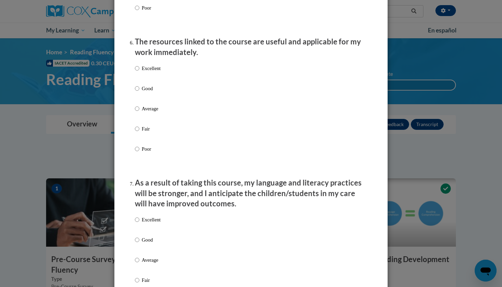
click at [146, 175] on ol "The structure of the course was clear, logical and easy to follow. Excellent Go…" at bounding box center [251, 2] width 242 height 1297
click at [152, 112] on p "Average" at bounding box center [151, 109] width 19 height 8
click at [139, 112] on input "Average" at bounding box center [137, 109] width 4 height 8
radio input "true"
click at [155, 240] on p "Good" at bounding box center [151, 240] width 19 height 8
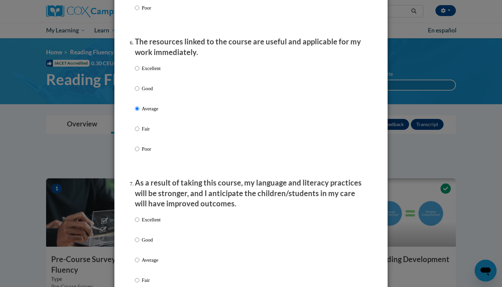
click at [139, 240] on input "Good" at bounding box center [137, 240] width 4 height 8
radio input "true"
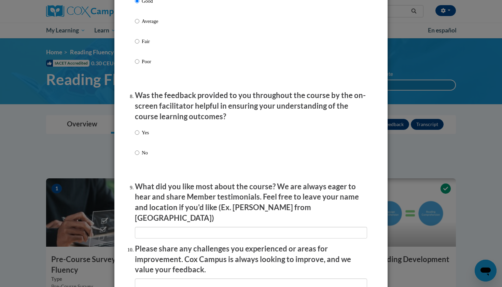
scroll to position [982, 0]
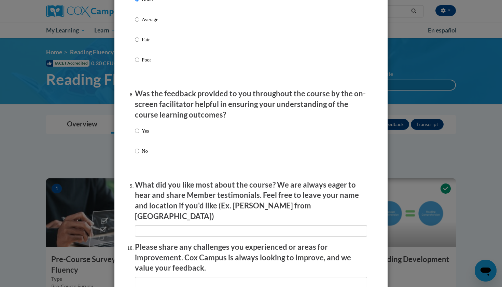
click at [144, 135] on label "Yes" at bounding box center [142, 136] width 14 height 18
click at [139, 134] on input "Yes" at bounding box center [137, 131] width 4 height 8
radio input "true"
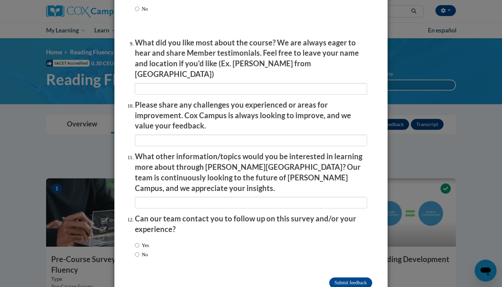
scroll to position [1123, 0]
click at [345, 277] on input "Submit feedback" at bounding box center [350, 282] width 43 height 11
